Goal: Task Accomplishment & Management: Use online tool/utility

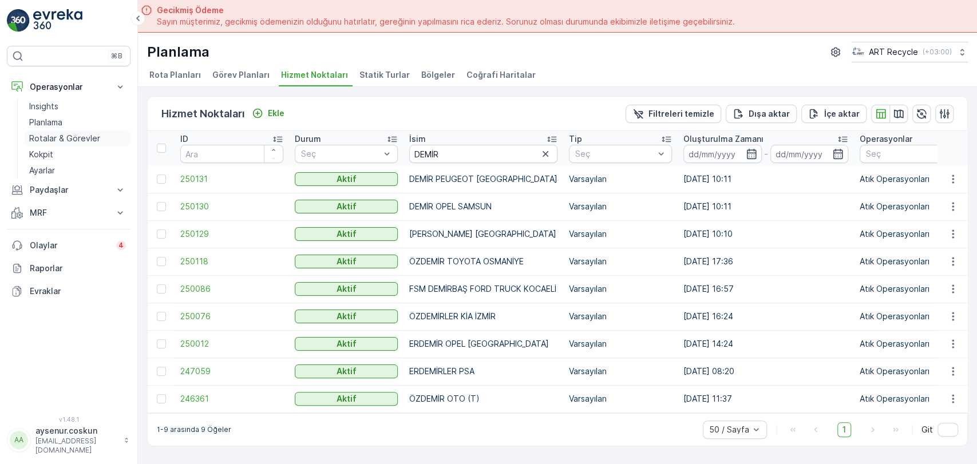
scroll to position [32, 0]
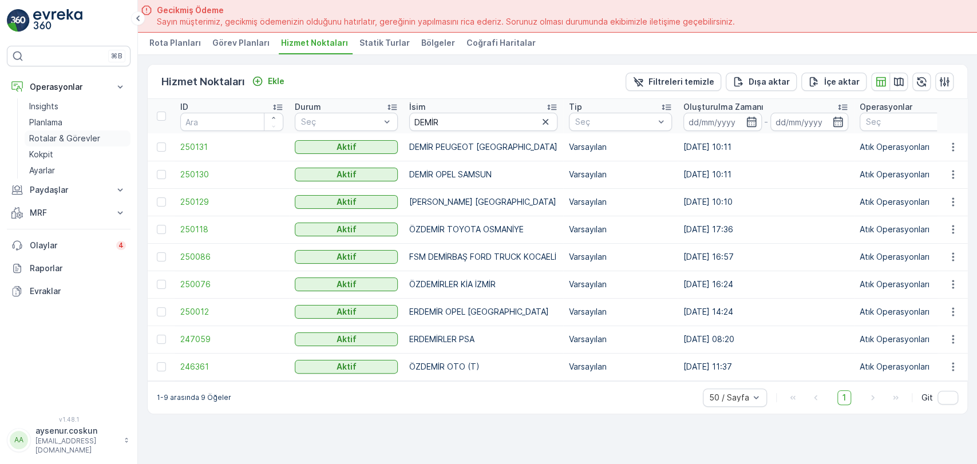
click at [78, 139] on p "Rotalar & Görevler" at bounding box center [64, 138] width 71 height 11
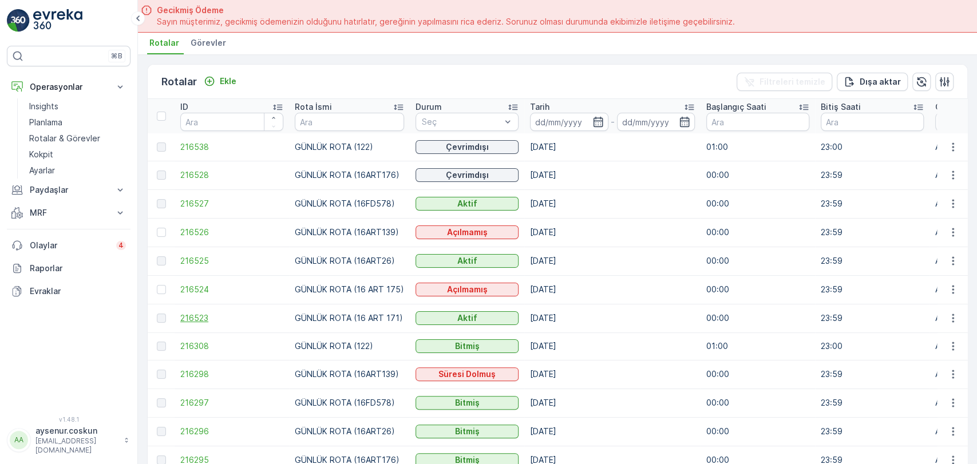
click at [188, 315] on span "216523" at bounding box center [231, 318] width 103 height 11
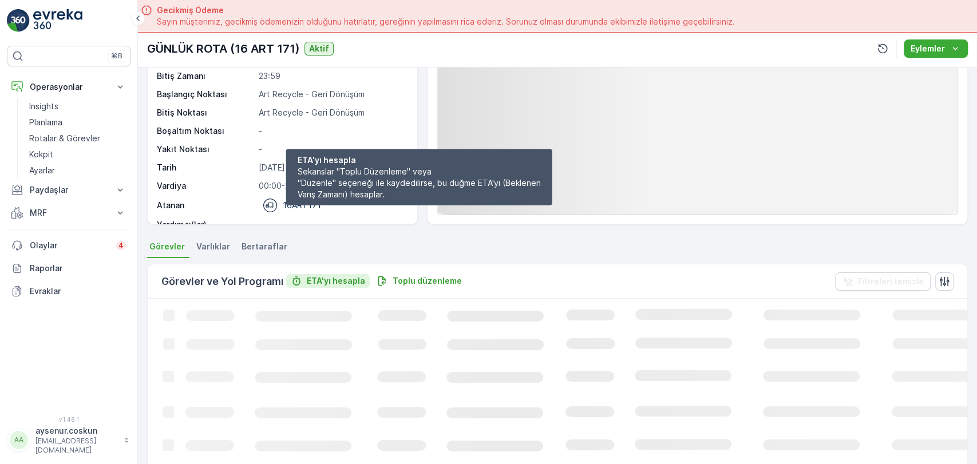
scroll to position [242, 0]
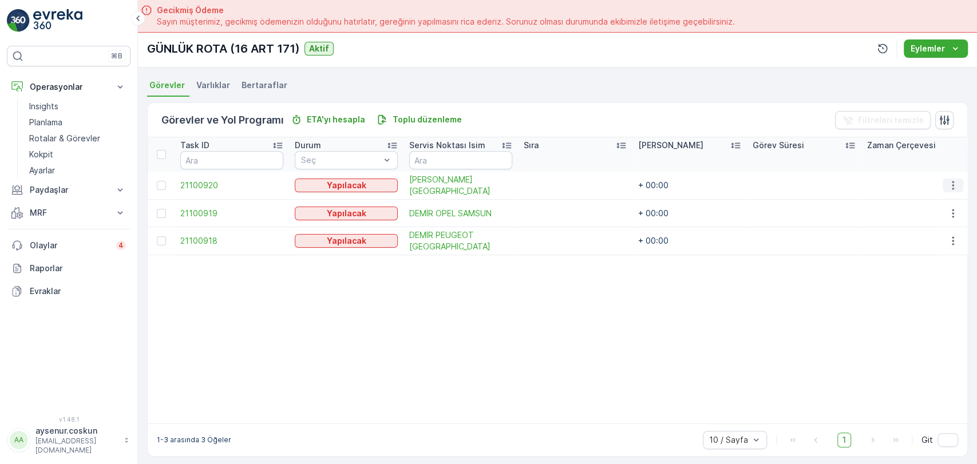
click at [954, 180] on icon "button" at bounding box center [952, 185] width 11 height 11
click at [946, 247] on div "Rotadan kaldır" at bounding box center [926, 250] width 100 height 16
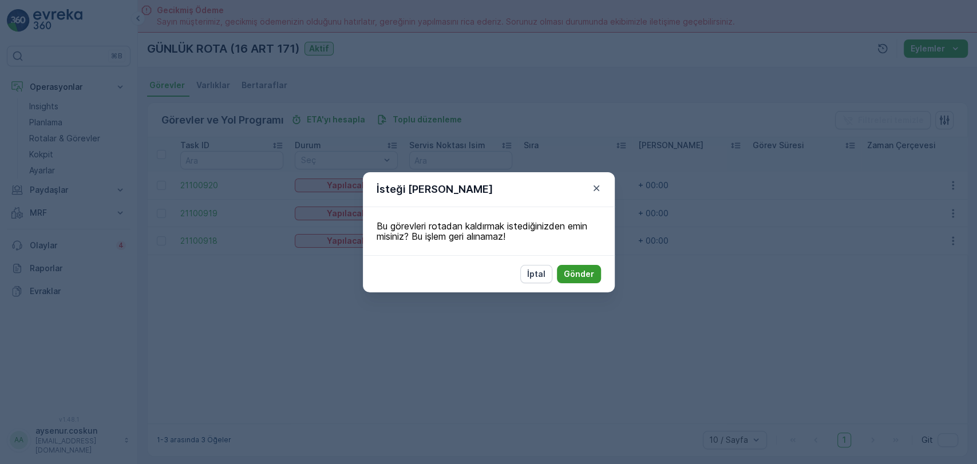
click at [589, 274] on p "Gönder" at bounding box center [579, 273] width 30 height 11
